Goal: Download file/media

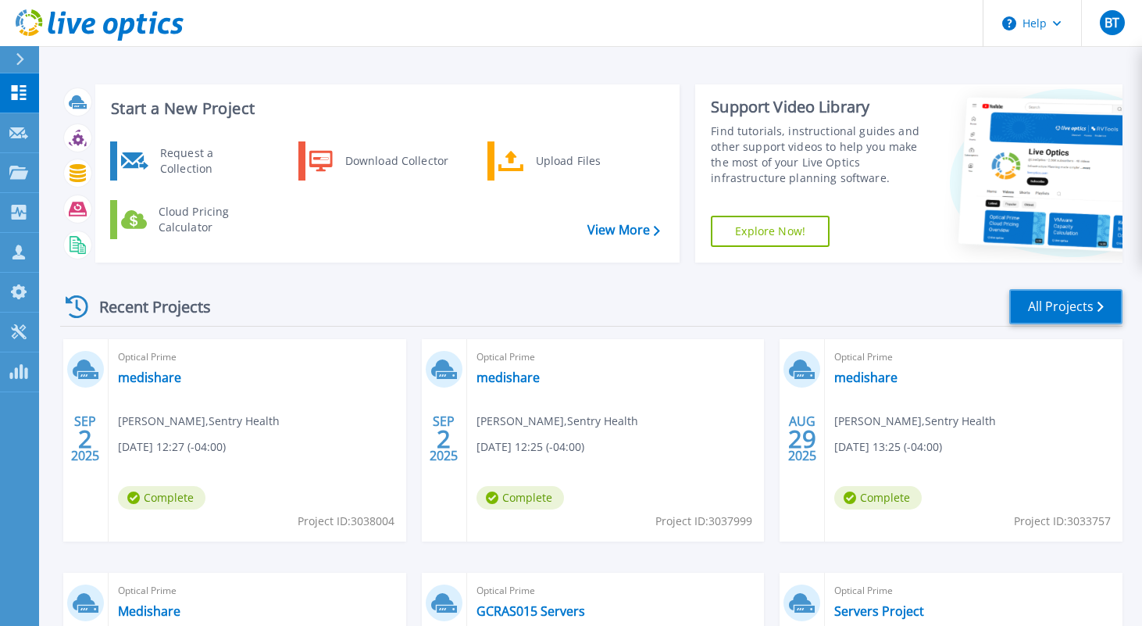
click at [1054, 313] on link "All Projects" at bounding box center [1065, 306] width 113 height 35
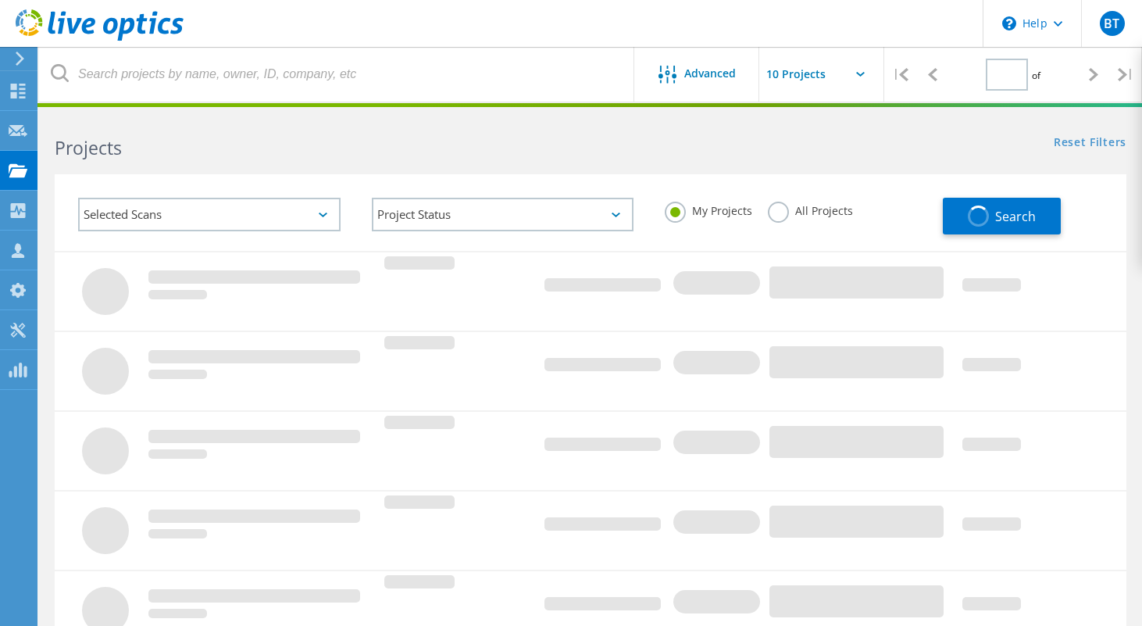
type input "1"
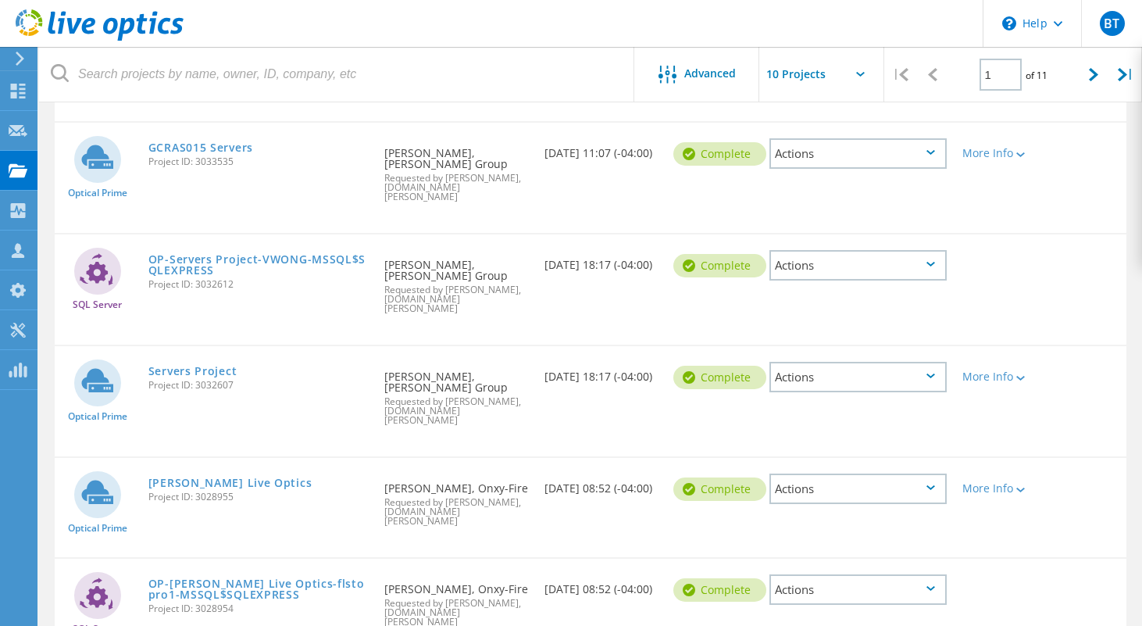
scroll to position [714, 0]
click at [171, 477] on link "Rogers Live Optics" at bounding box center [230, 482] width 164 height 11
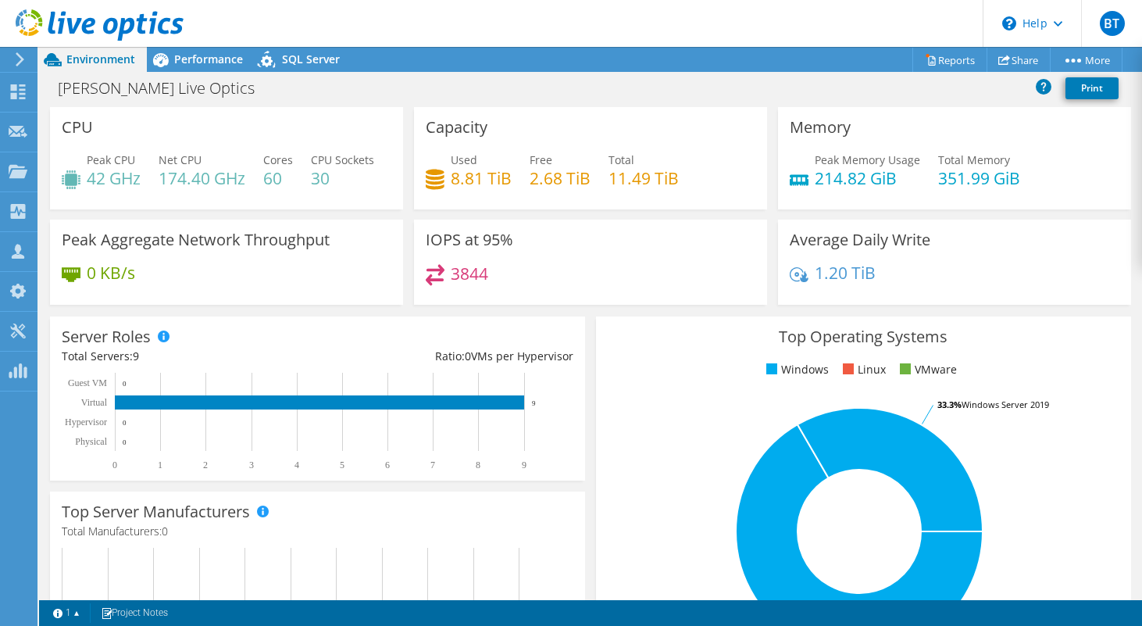
scroll to position [2, 0]
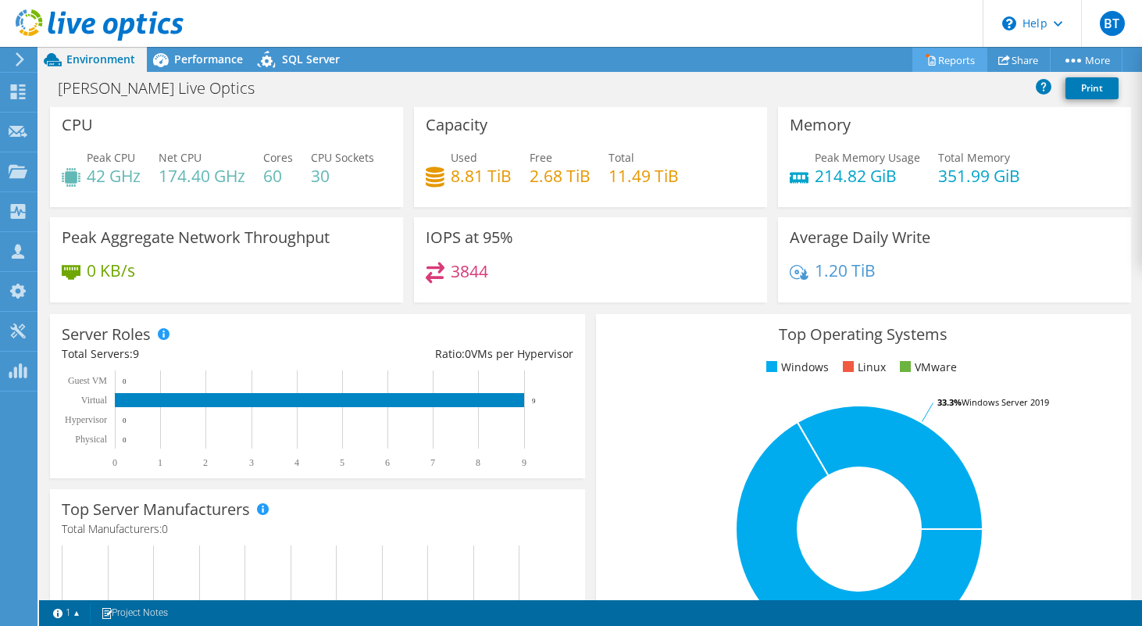
click at [940, 59] on link "Reports" at bounding box center [950, 60] width 75 height 24
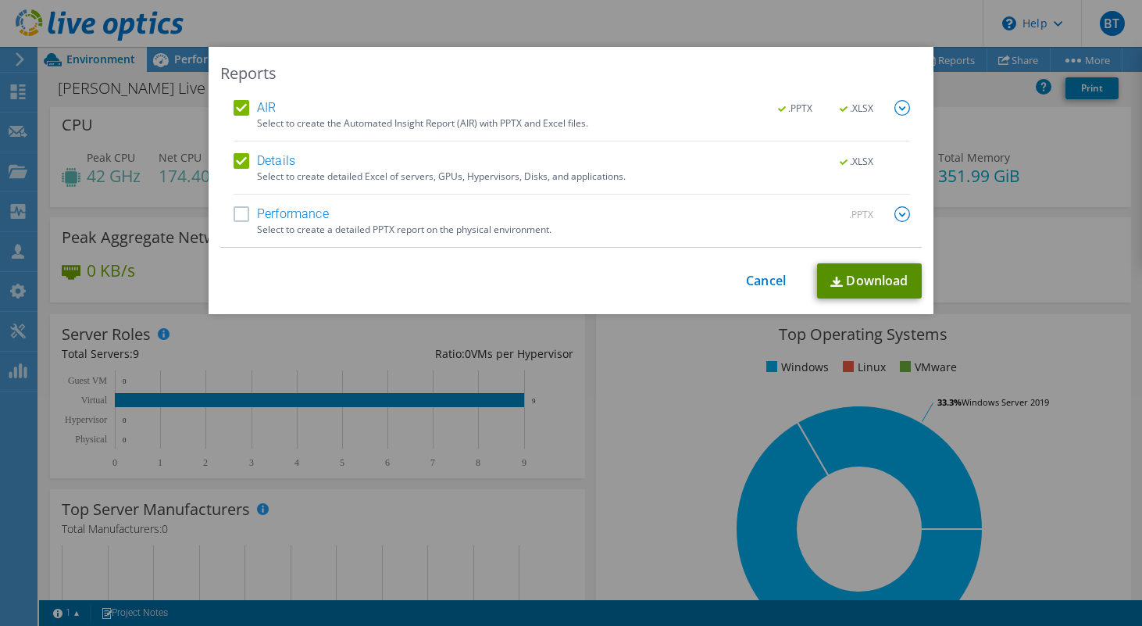
click at [842, 284] on img at bounding box center [837, 282] width 13 height 10
